Goal: Transaction & Acquisition: Book appointment/travel/reservation

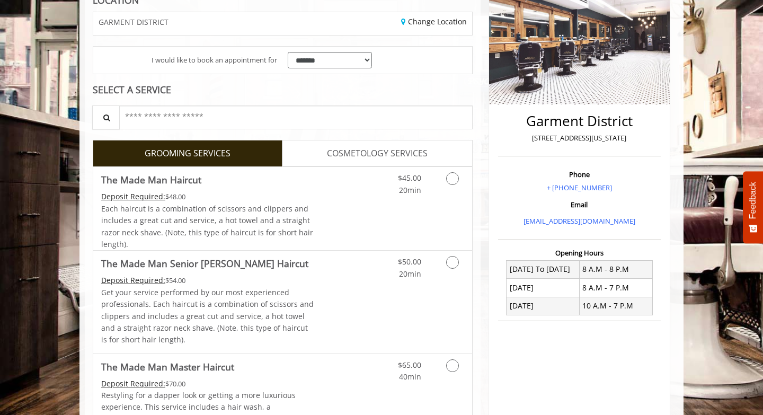
scroll to position [165, 0]
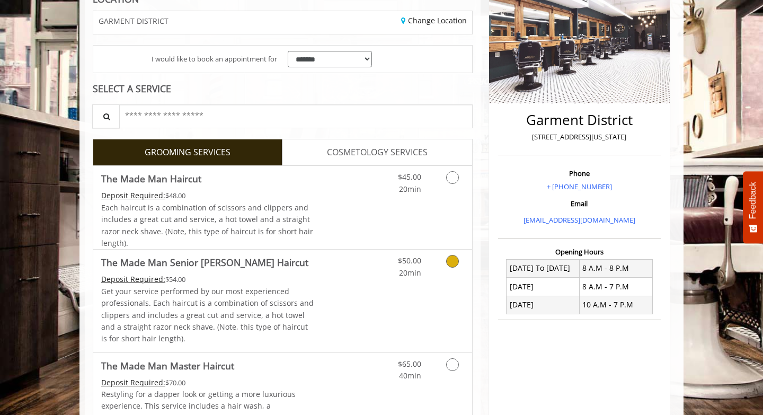
click at [454, 267] on link "Grooming services" at bounding box center [450, 263] width 27 height 29
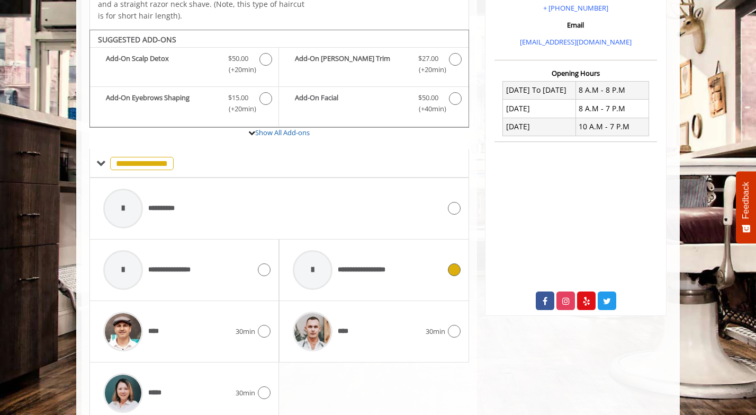
scroll to position [372, 0]
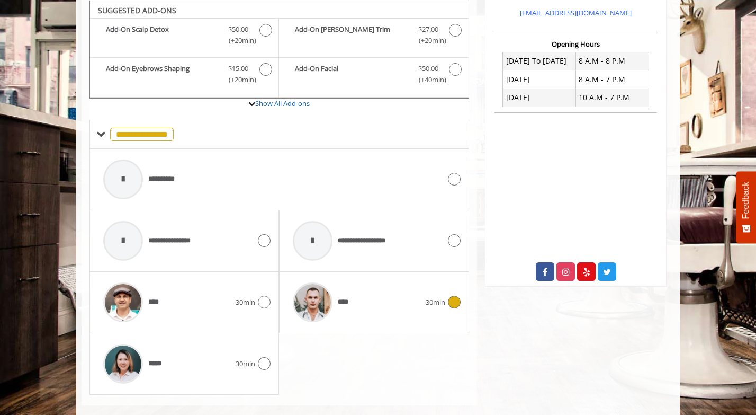
click at [452, 307] on icon at bounding box center [454, 301] width 13 height 13
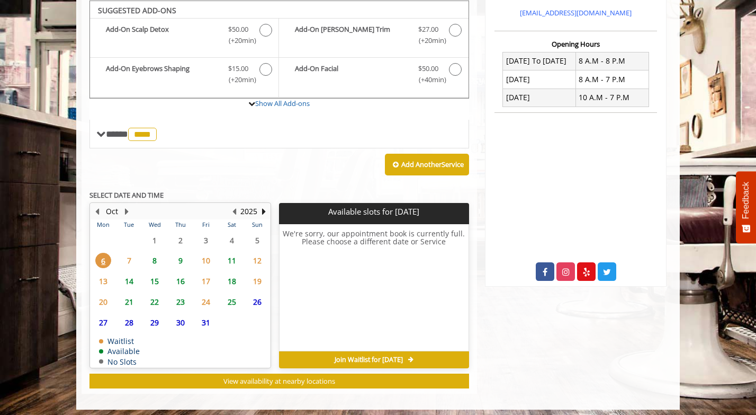
click at [154, 260] on span "8" at bounding box center [155, 260] width 16 height 15
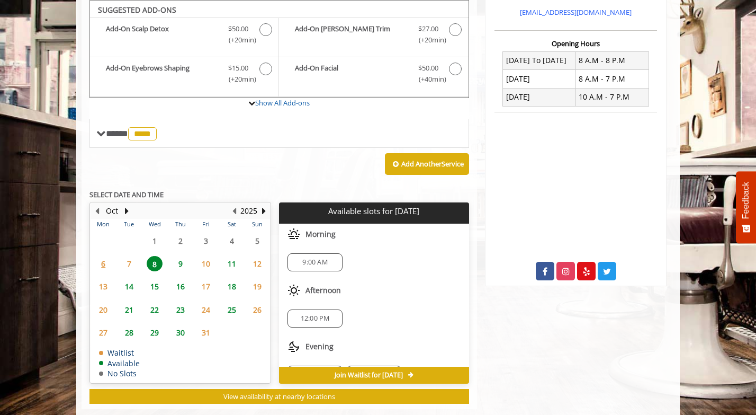
scroll to position [372, 0]
click at [181, 263] on span "9" at bounding box center [181, 263] width 16 height 15
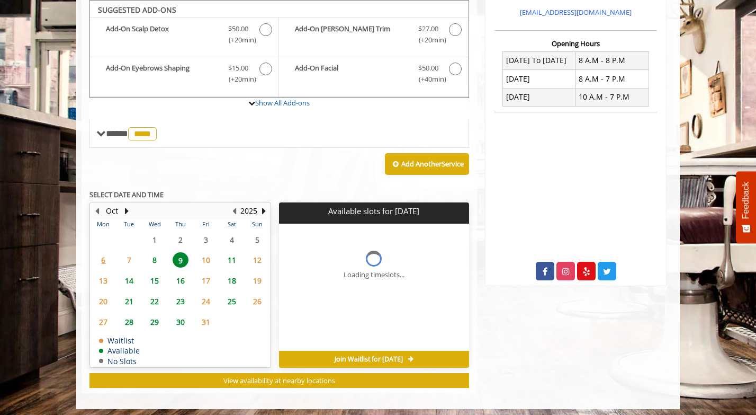
scroll to position [376, 0]
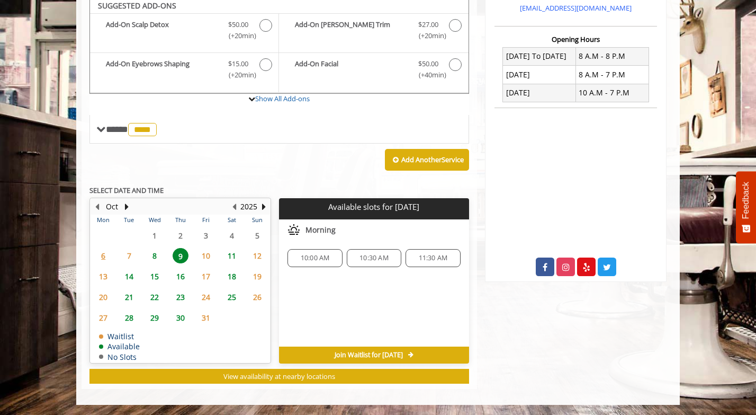
click at [159, 254] on span "8" at bounding box center [155, 255] width 16 height 15
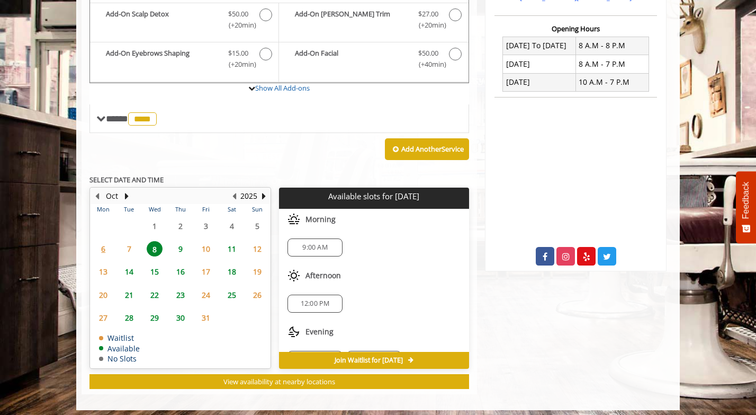
scroll to position [2, 0]
click at [177, 248] on span "9" at bounding box center [181, 248] width 16 height 15
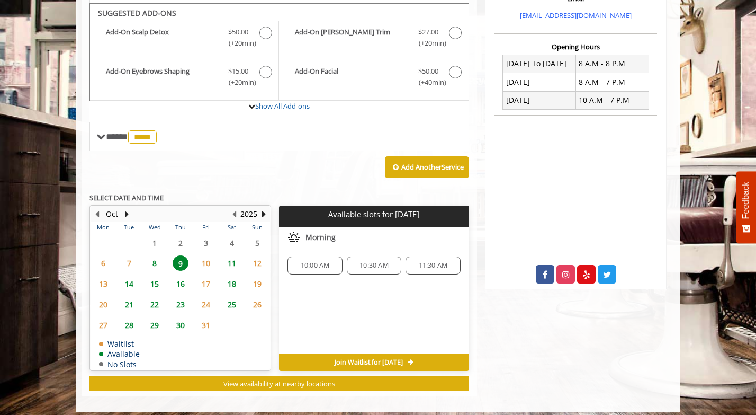
scroll to position [376, 0]
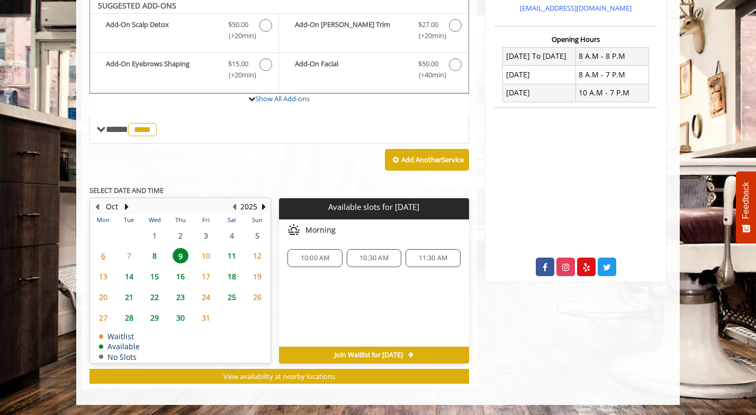
click at [431, 258] on span "11:30 AM" at bounding box center [433, 258] width 29 height 8
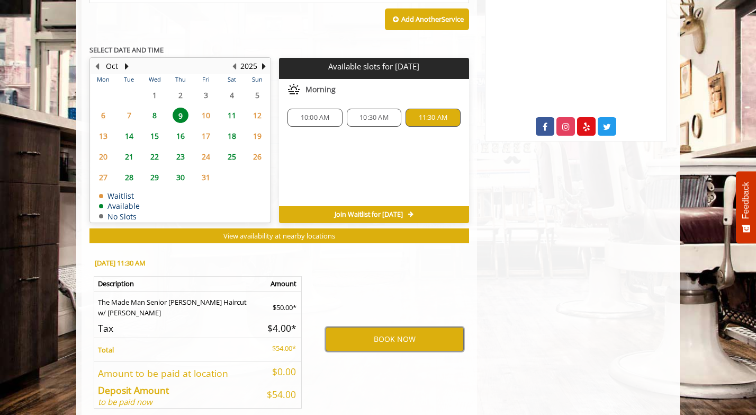
scroll to position [500, 0]
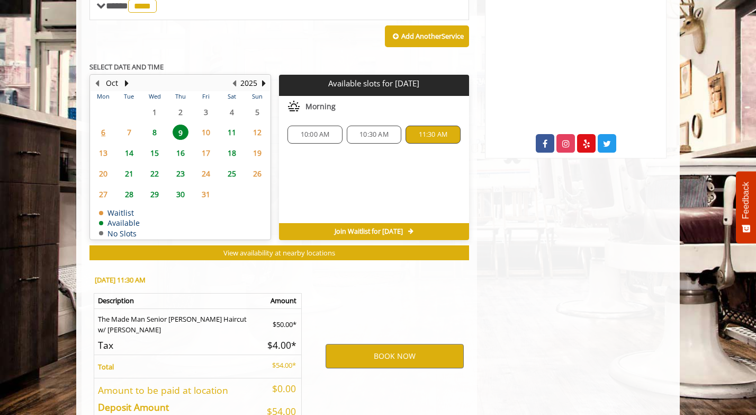
click at [156, 132] on span "8" at bounding box center [155, 131] width 16 height 15
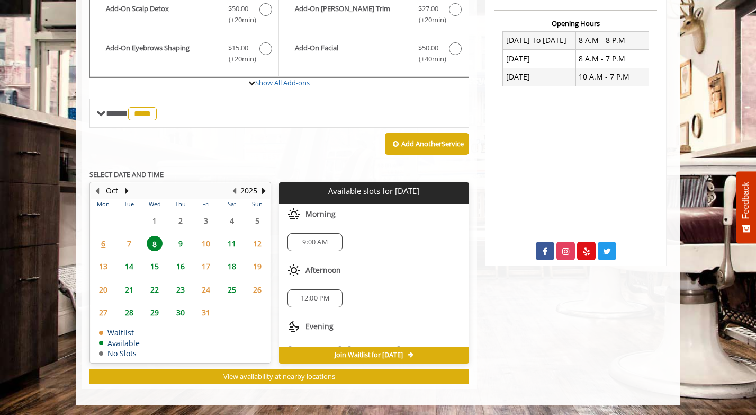
scroll to position [25, 0]
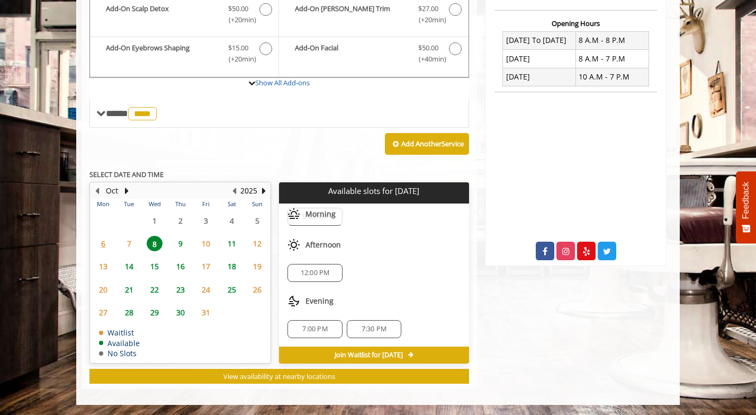
click at [181, 244] on span "9" at bounding box center [181, 243] width 16 height 15
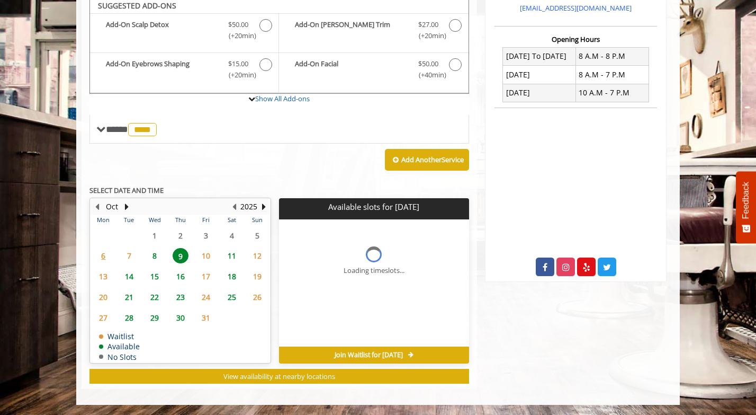
scroll to position [0, 0]
click at [154, 253] on span "8" at bounding box center [155, 255] width 16 height 15
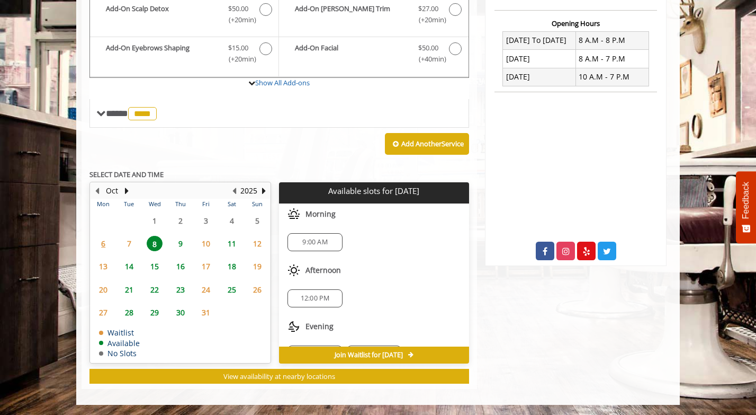
click at [180, 240] on span "9" at bounding box center [181, 243] width 16 height 15
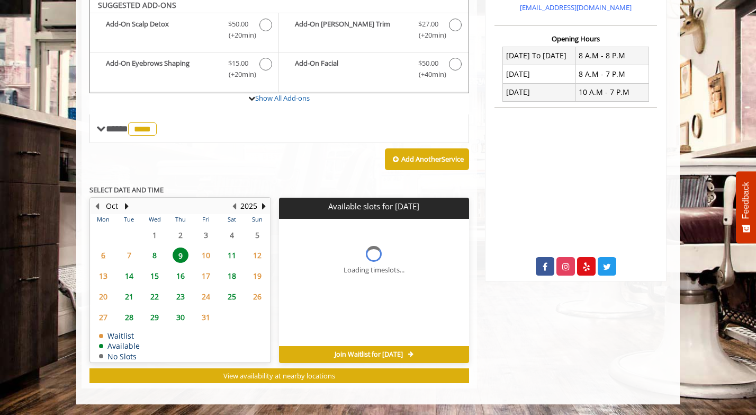
scroll to position [376, 0]
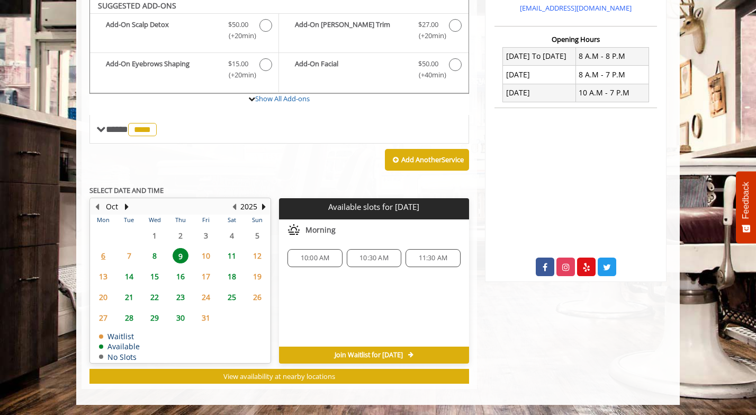
click at [436, 257] on span "11:30 AM" at bounding box center [433, 258] width 29 height 8
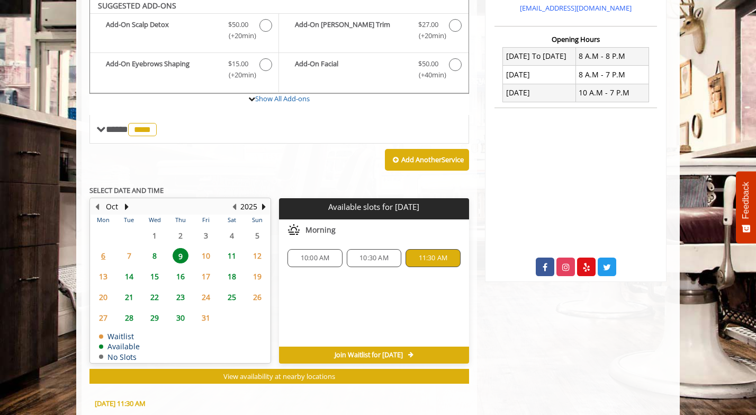
scroll to position [568, 0]
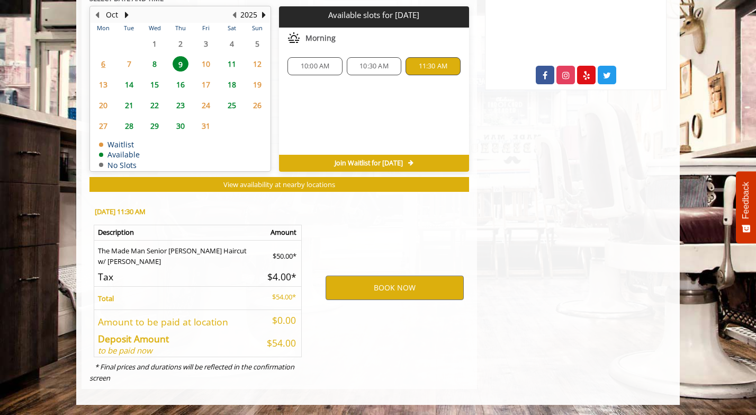
click at [375, 66] on span "10:30 AM" at bounding box center [374, 66] width 29 height 8
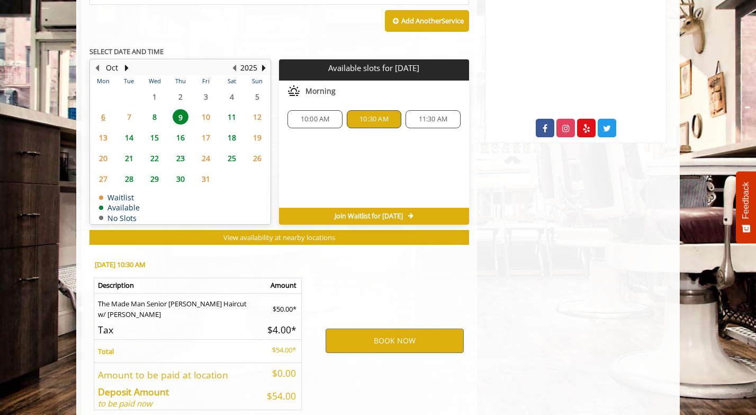
click at [440, 118] on span "11:30 AM" at bounding box center [433, 119] width 29 height 8
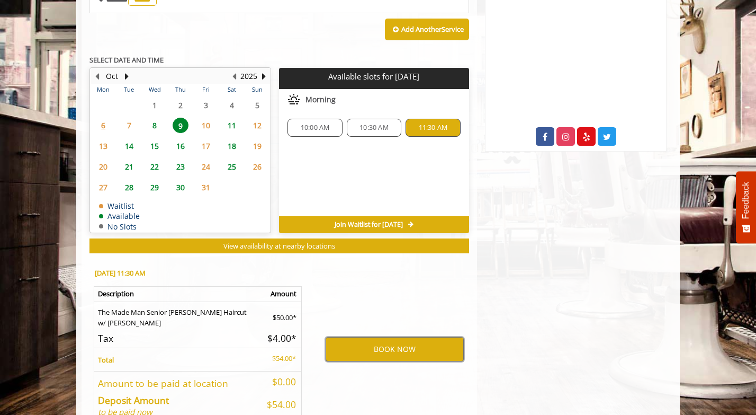
scroll to position [511, 0]
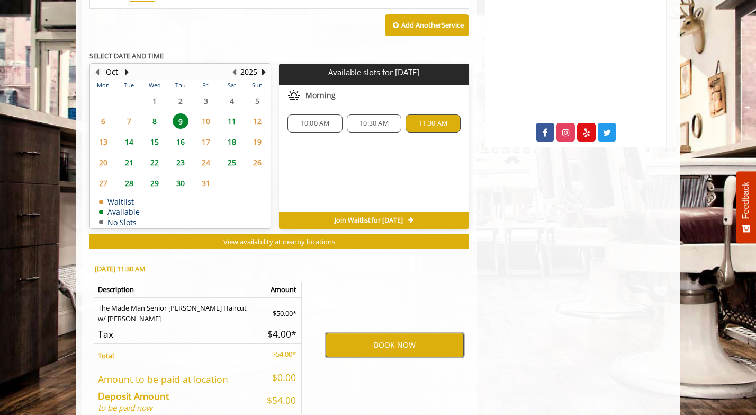
click at [374, 349] on button "BOOK NOW" at bounding box center [395, 345] width 138 height 24
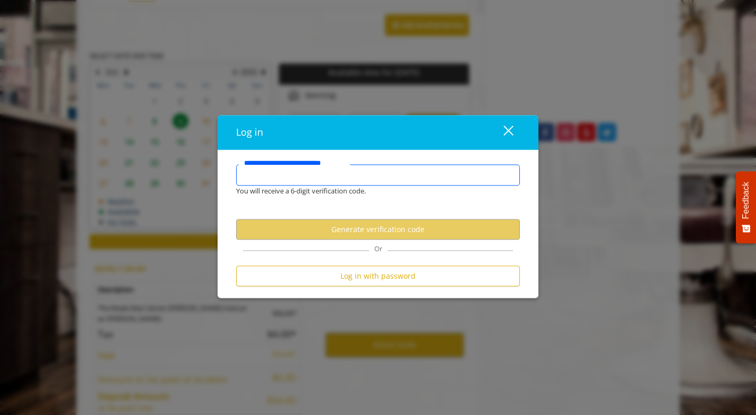
click at [390, 166] on input "**********" at bounding box center [378, 175] width 284 height 21
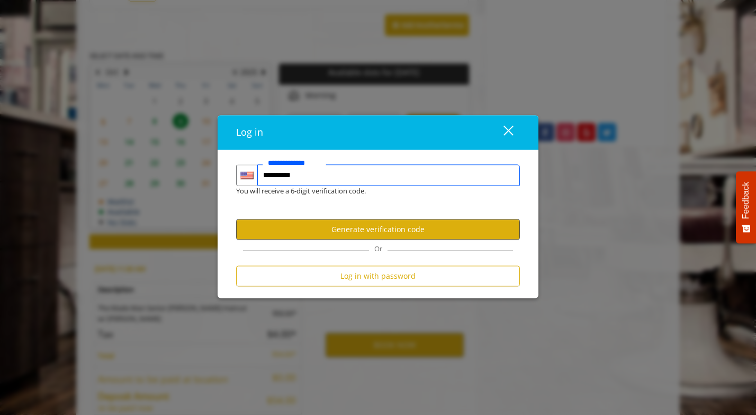
type input "**********"
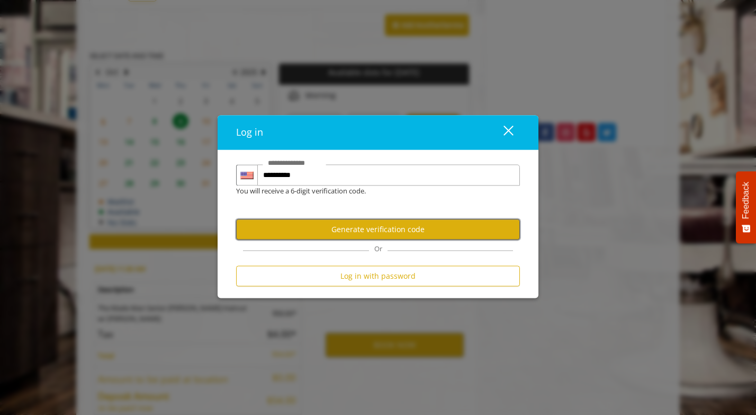
click at [392, 233] on button "Generate verification code" at bounding box center [378, 229] width 284 height 21
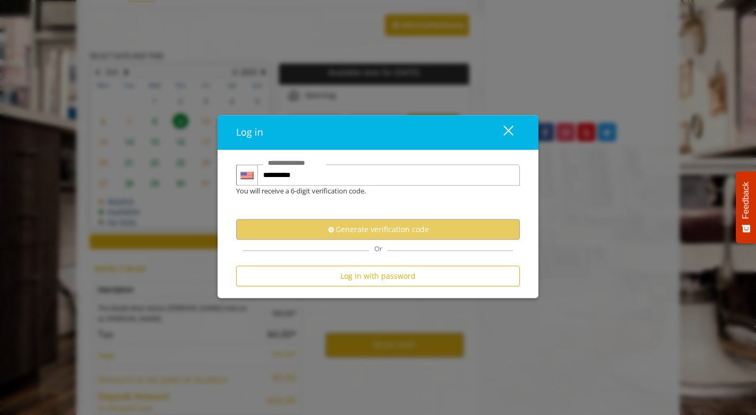
scroll to position [0, 0]
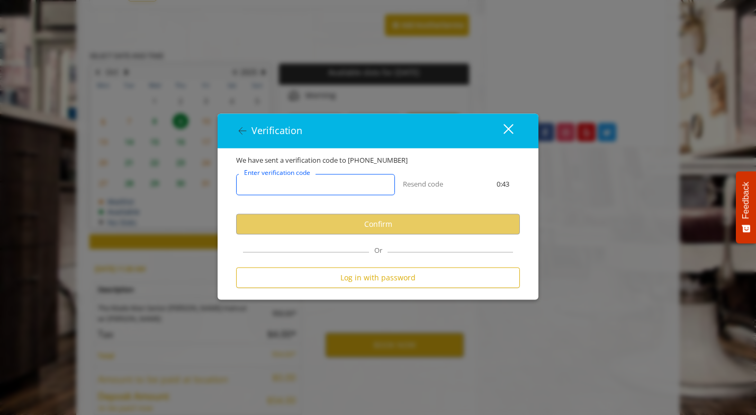
click at [345, 183] on input "Enter verification code" at bounding box center [315, 184] width 159 height 21
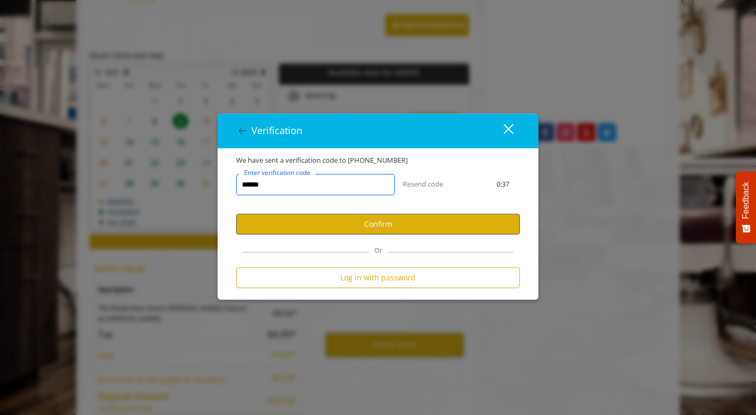
type input "******"
click at [383, 225] on button "Confirm" at bounding box center [378, 223] width 284 height 21
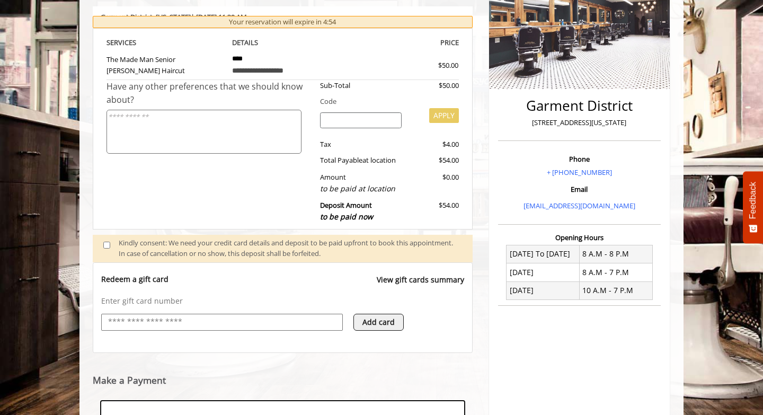
scroll to position [341, 0]
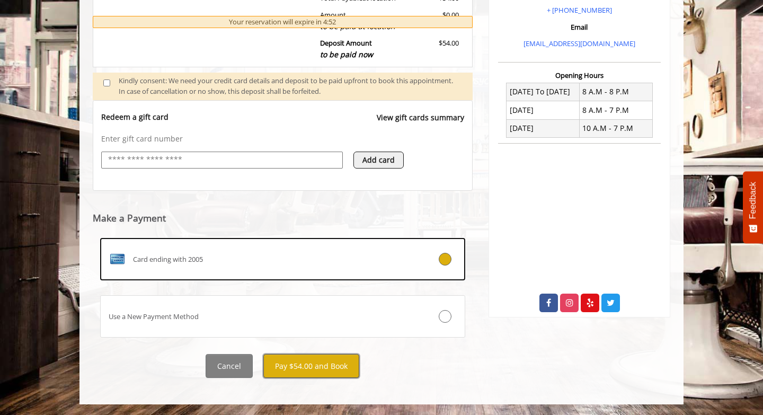
click at [302, 369] on button "Pay $54.00 and Book" at bounding box center [311, 366] width 96 height 24
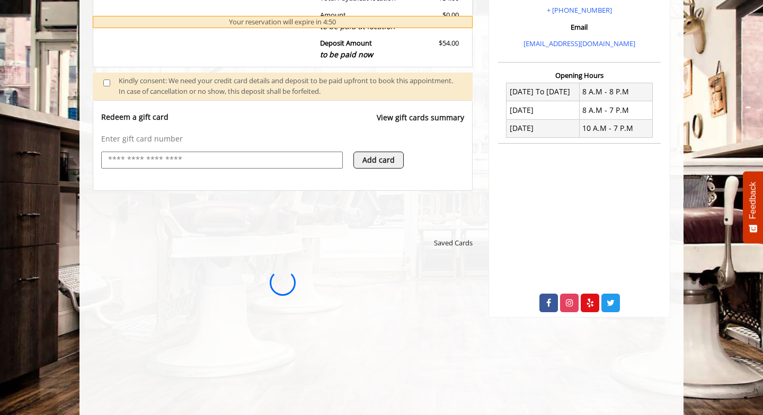
scroll to position [0, 0]
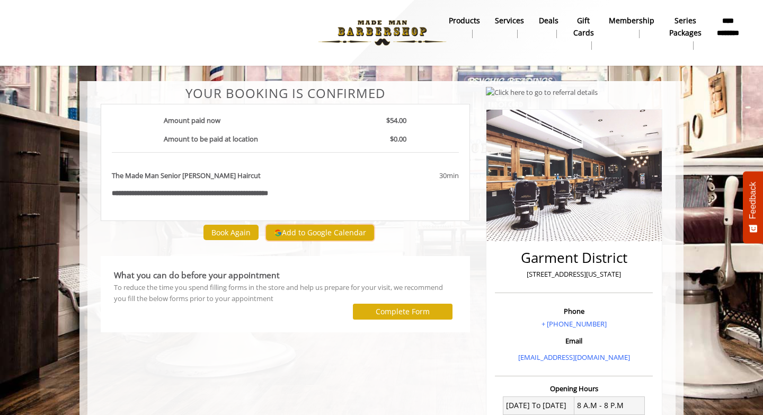
click at [309, 232] on button "Add to Google Calendar" at bounding box center [320, 233] width 108 height 16
click at [728, 26] on b "**********" at bounding box center [728, 27] width 24 height 24
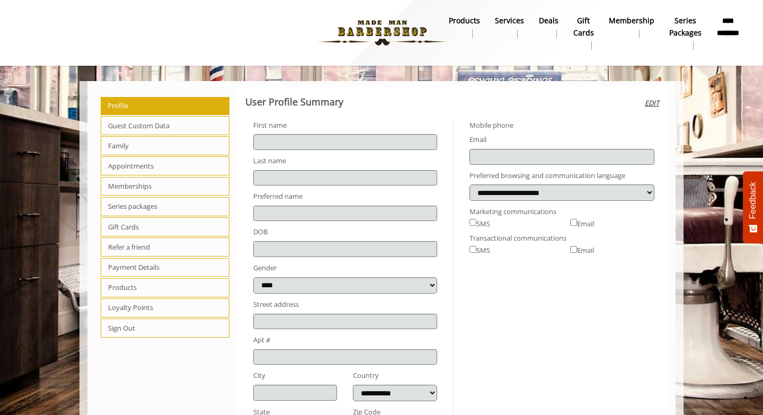
type input "******"
select select
select select "***"
type input "**********"
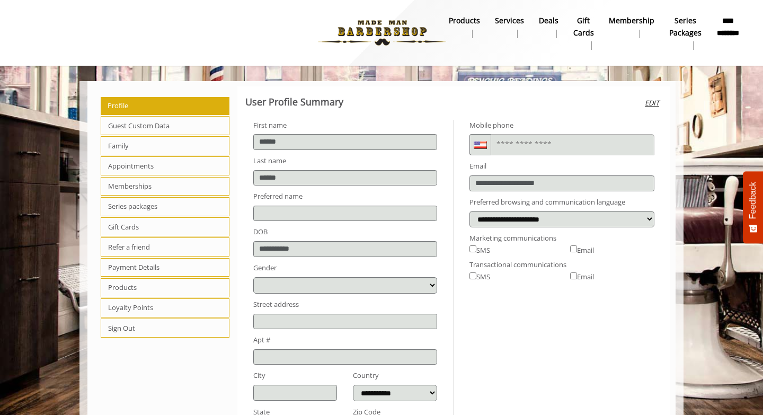
scroll to position [54, 0]
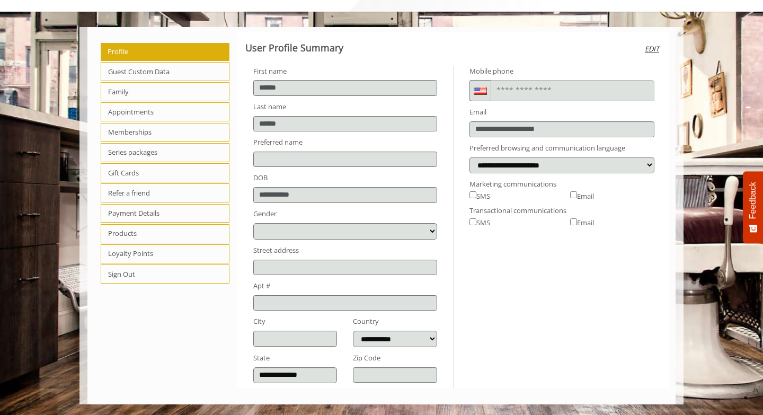
click at [162, 131] on span "Memberships" at bounding box center [165, 132] width 129 height 19
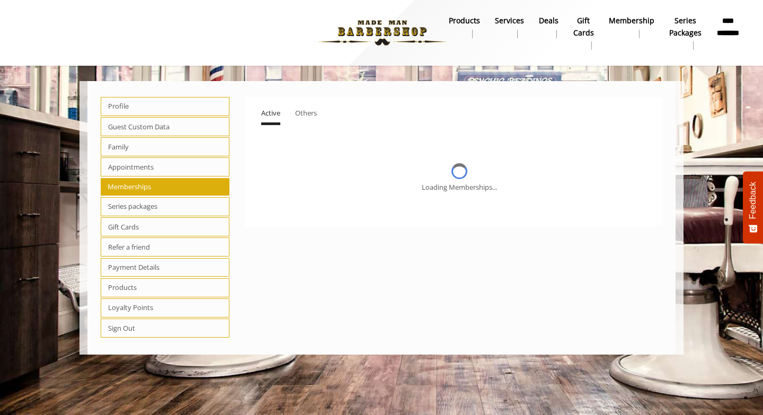
scroll to position [0, 0]
click at [149, 166] on span "Appointments" at bounding box center [165, 166] width 129 height 19
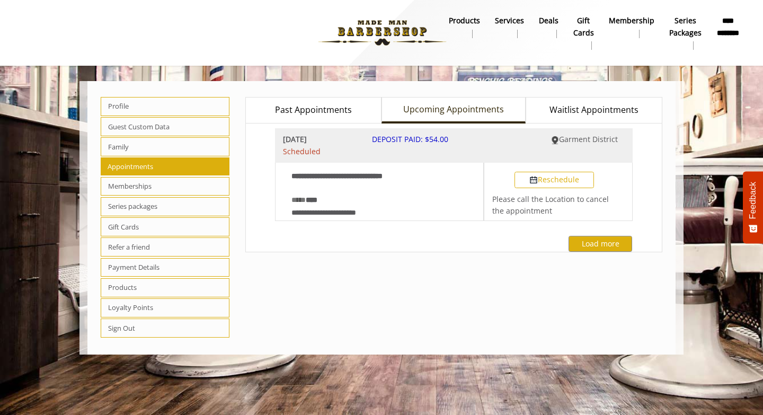
click at [155, 144] on span "Family" at bounding box center [165, 146] width 129 height 19
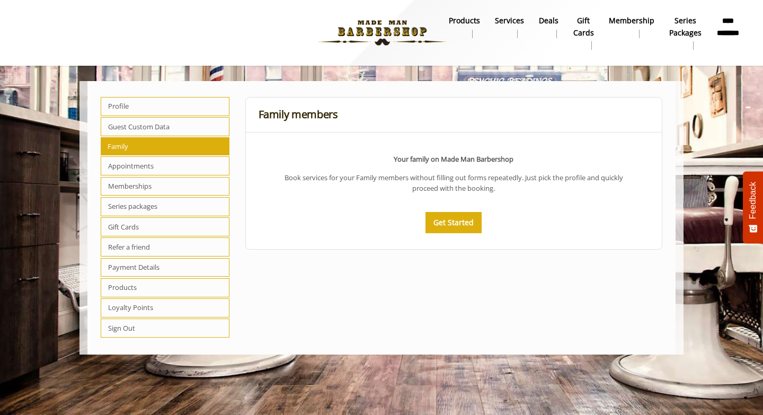
click at [160, 128] on span "Guest Custom Data" at bounding box center [165, 126] width 129 height 19
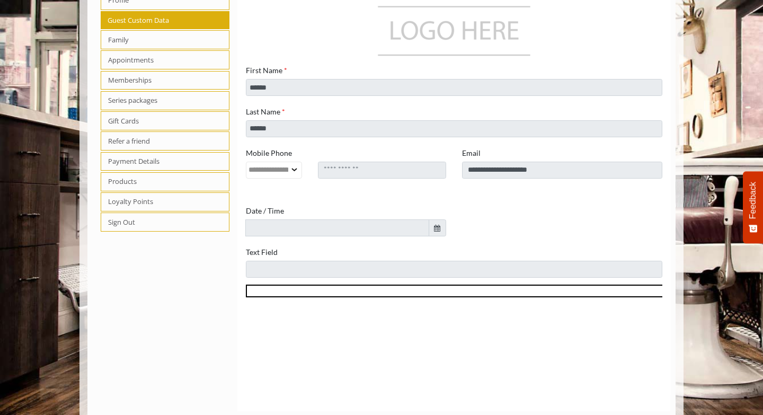
scroll to position [102, 0]
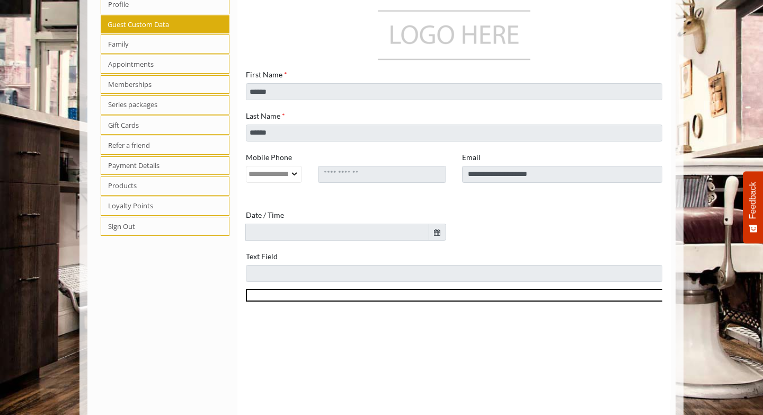
click at [149, 107] on span "Series packages" at bounding box center [165, 104] width 129 height 19
select select "*"
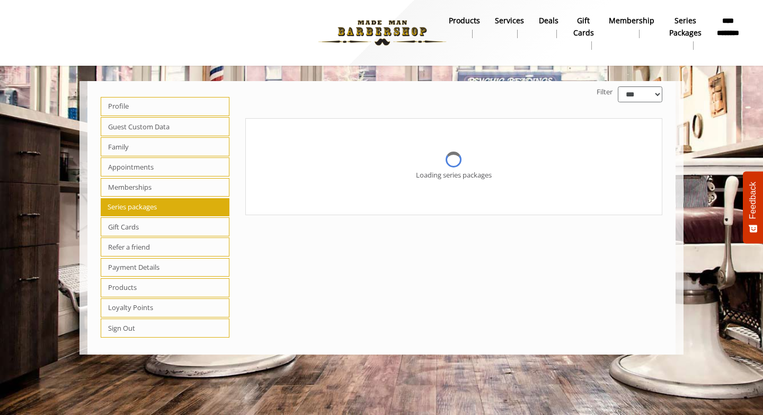
scroll to position [0, 0]
click at [136, 230] on span "Gift Cards" at bounding box center [165, 226] width 129 height 19
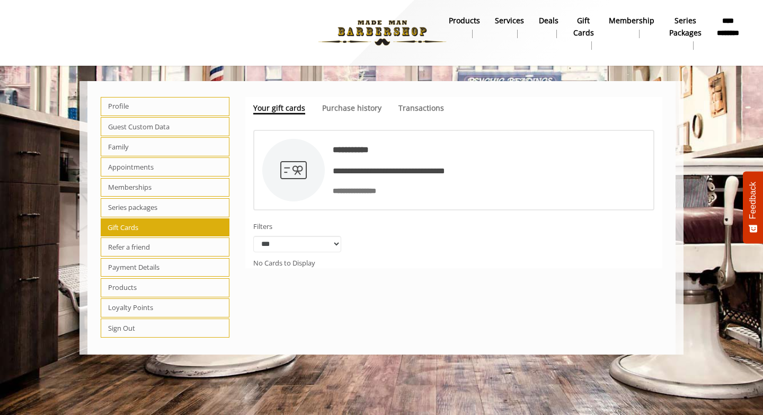
click at [140, 247] on span "Refer a friend" at bounding box center [165, 246] width 129 height 19
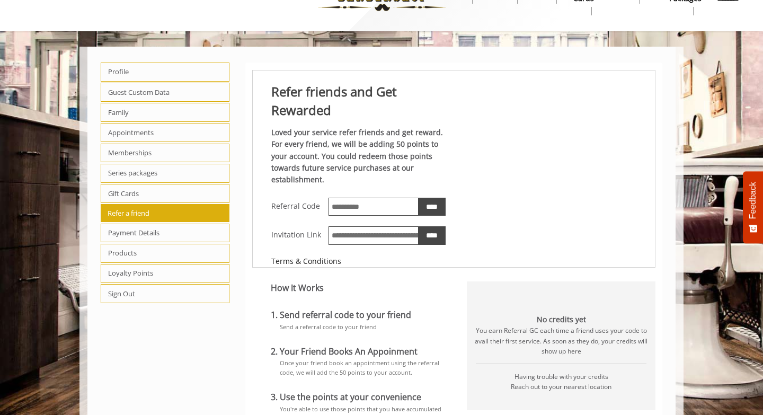
scroll to position [100, 0]
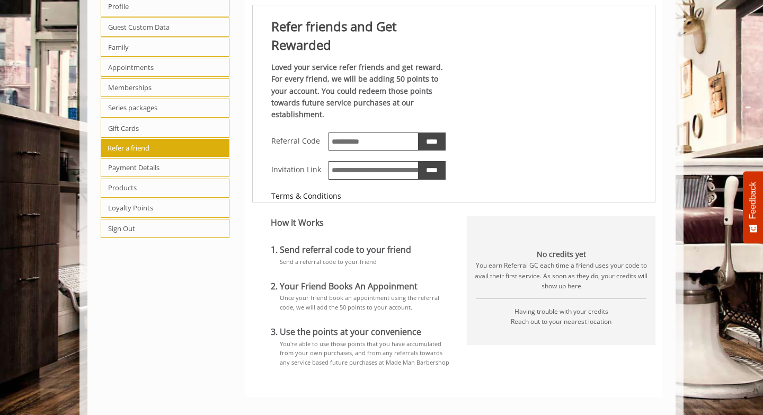
click at [163, 163] on span "Payment Details" at bounding box center [165, 167] width 129 height 19
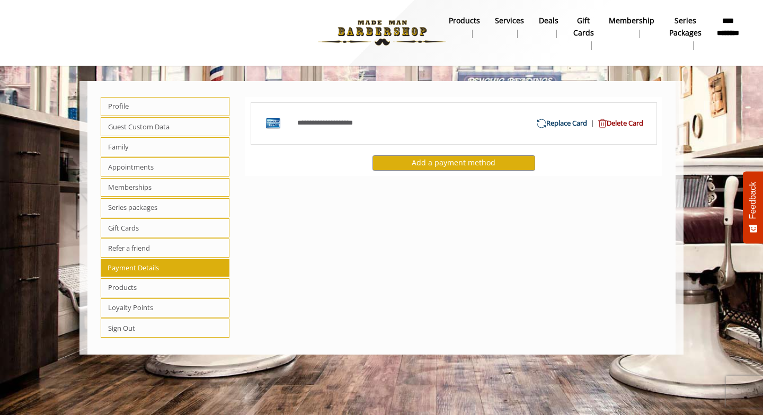
click at [171, 284] on span "Products" at bounding box center [165, 287] width 129 height 19
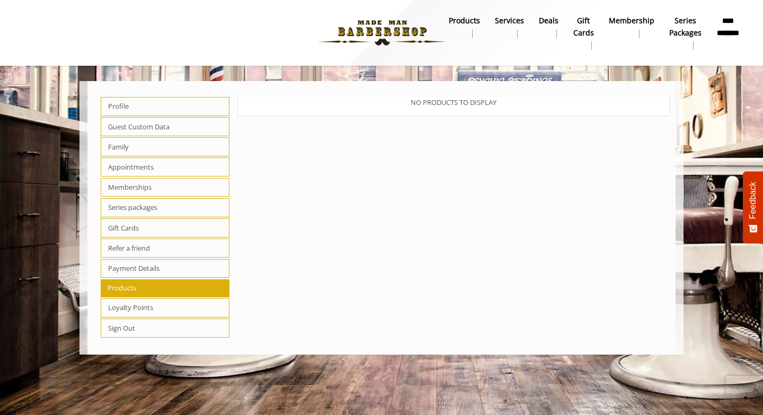
click at [161, 309] on span "Loyalty Points" at bounding box center [165, 307] width 129 height 19
